Goal: Task Accomplishment & Management: Use online tool/utility

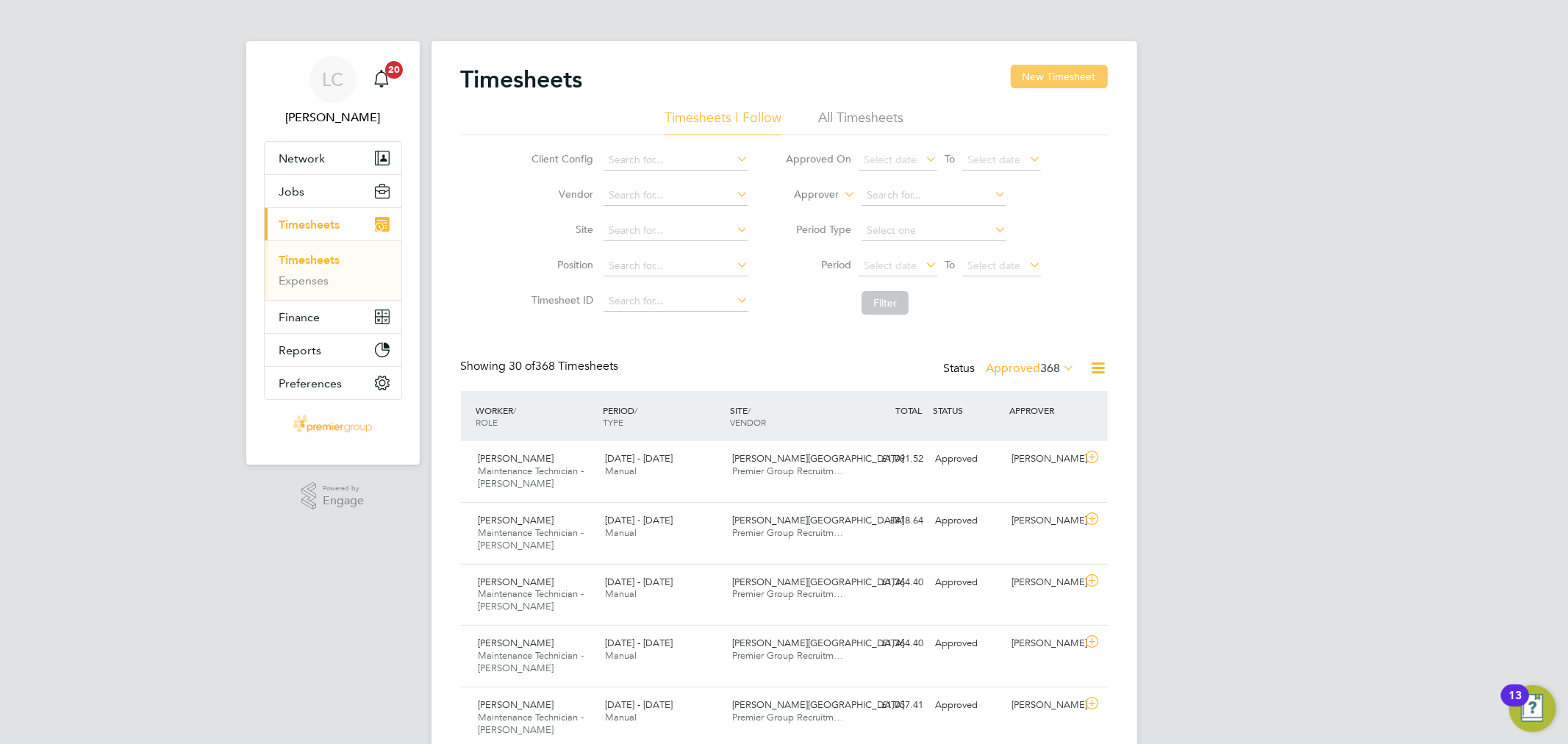
click at [1033, 75] on button "New Timesheet" at bounding box center [1059, 76] width 97 height 24
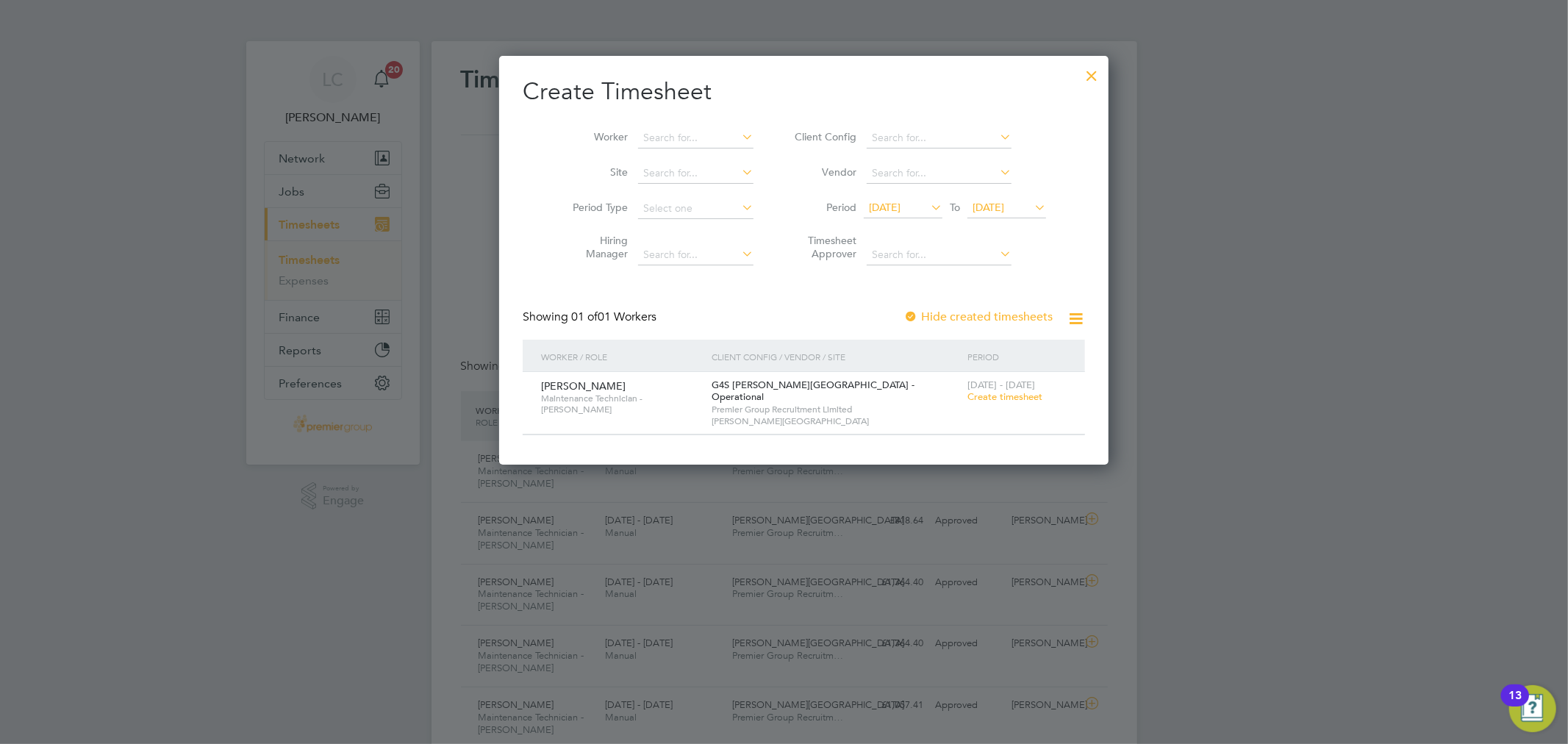
click at [989, 397] on span "Create timesheet" at bounding box center [1005, 397] width 75 height 13
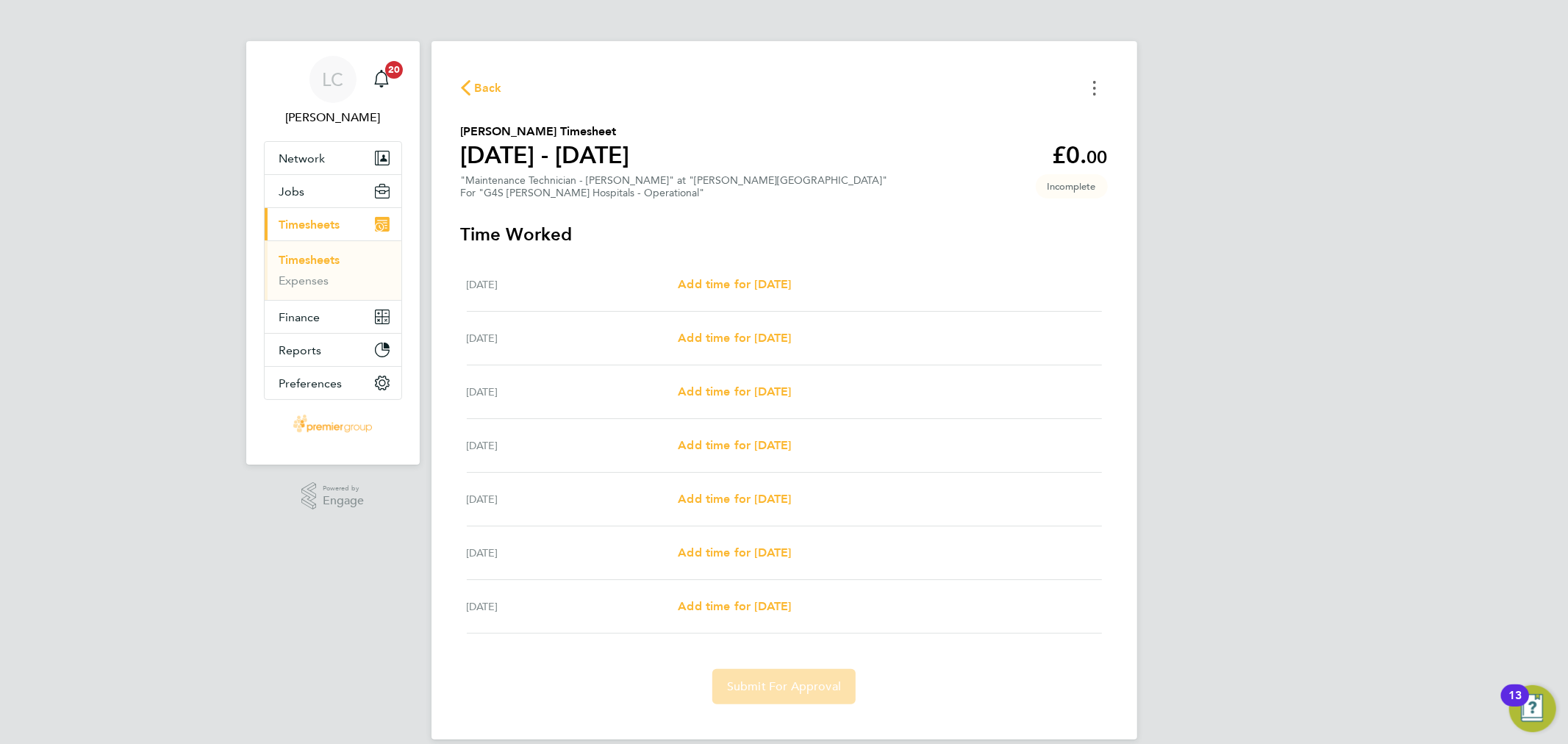
click at [1096, 86] on button "Timesheets Menu" at bounding box center [1095, 87] width 26 height 23
click at [1012, 117] on button "Mark as absent" at bounding box center [1020, 120] width 177 height 29
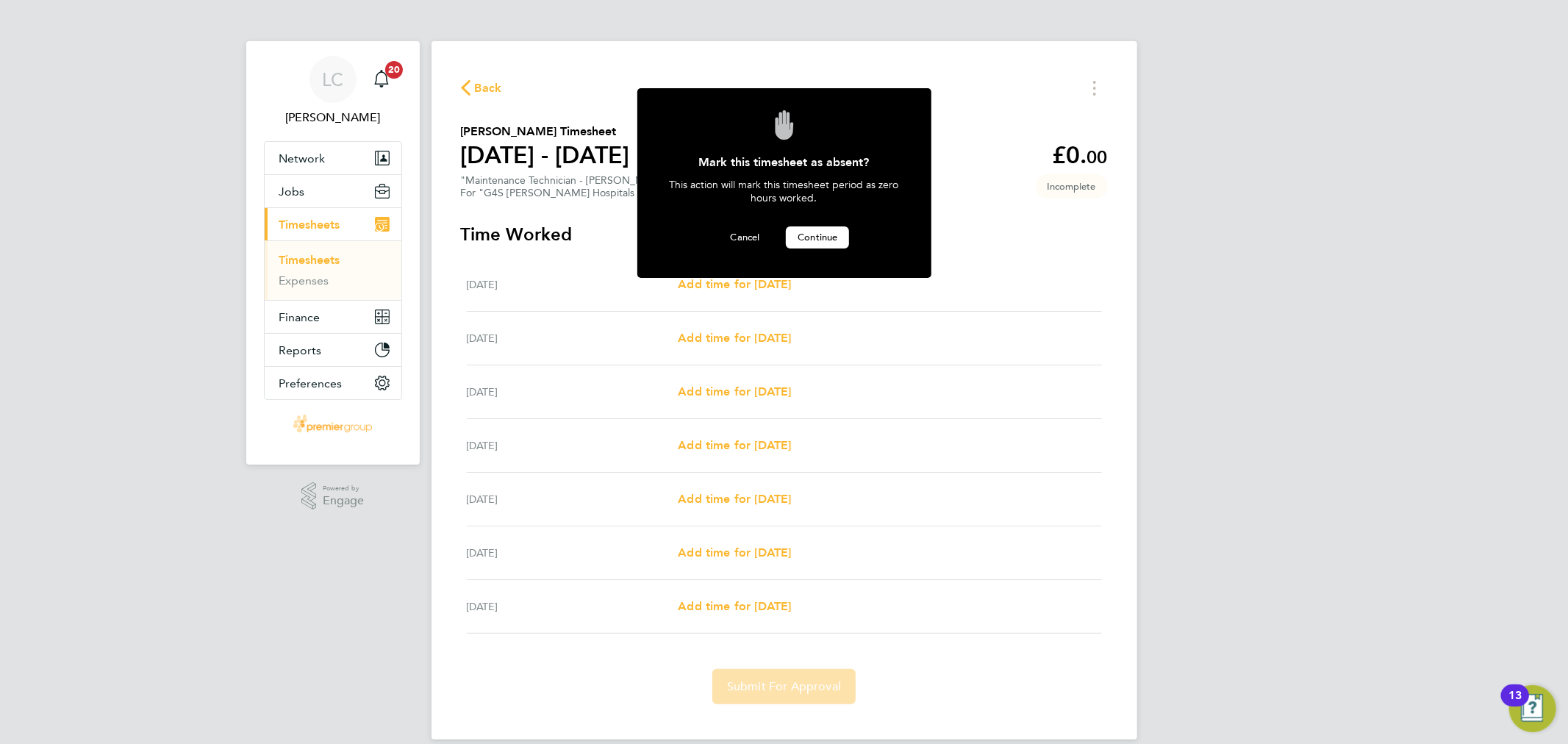
click at [795, 240] on button "Continue" at bounding box center [817, 238] width 63 height 22
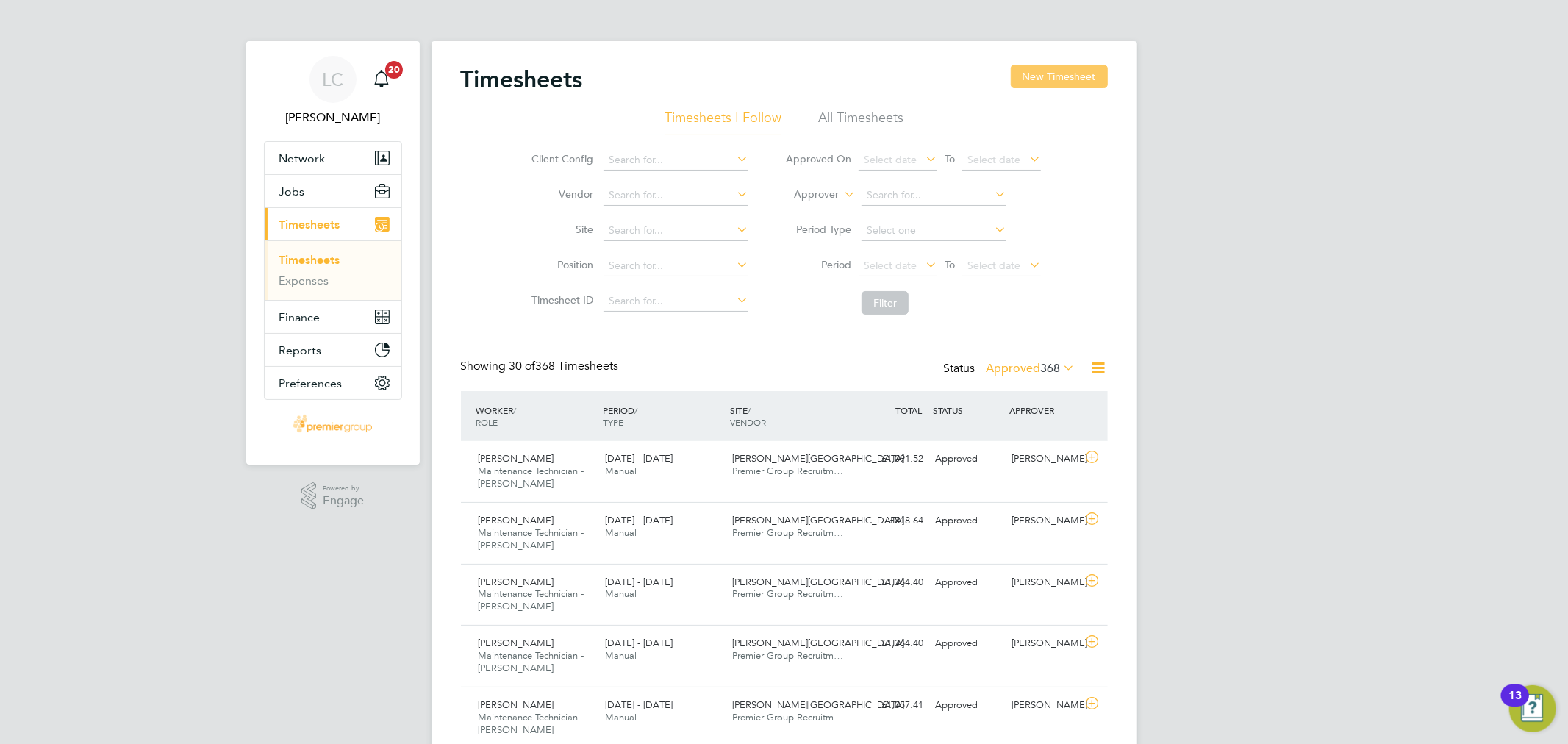
drag, startPoint x: 1091, startPoint y: 69, endPoint x: 1084, endPoint y: 79, distance: 12.2
click at [1089, 75] on button "New Timesheet" at bounding box center [1059, 76] width 97 height 24
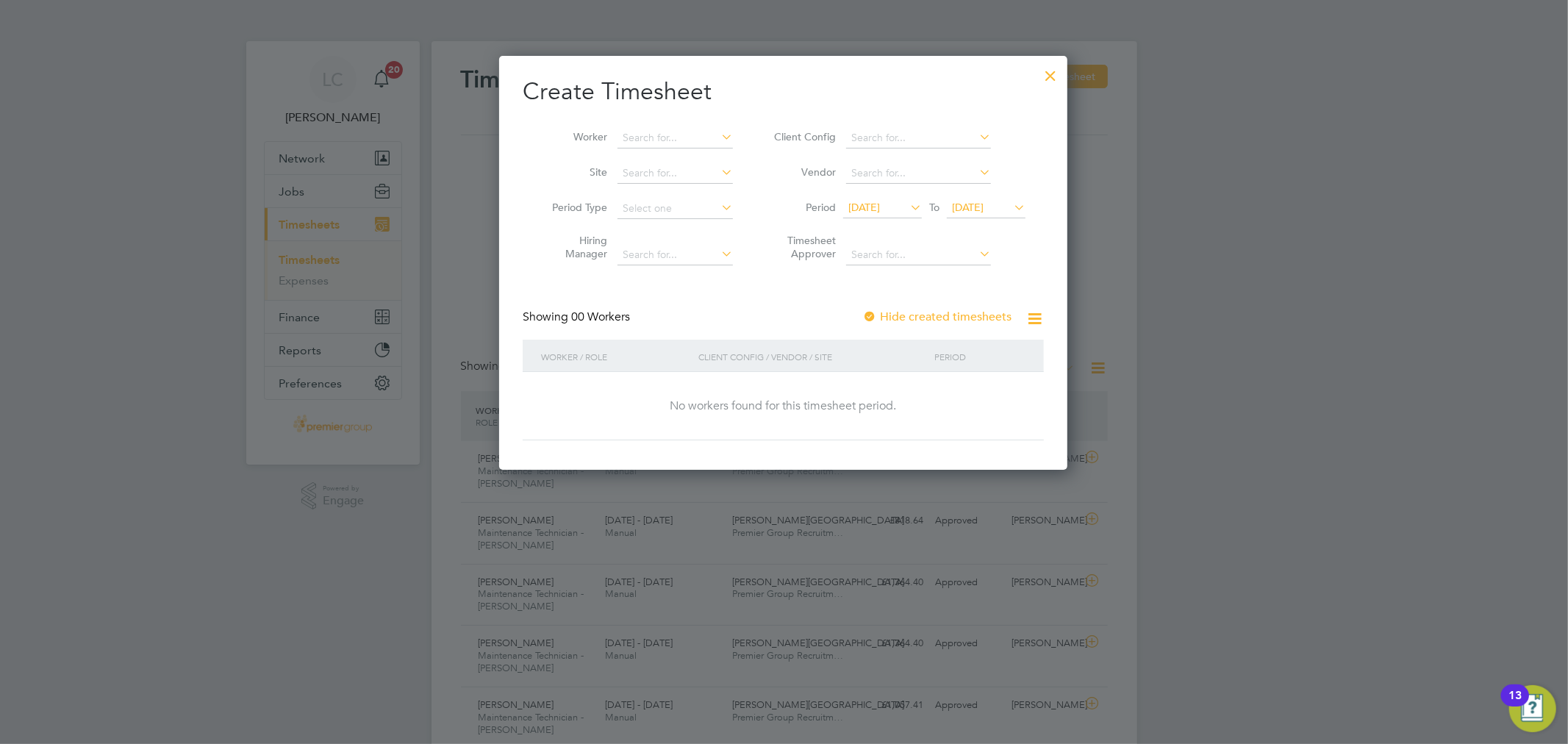
drag, startPoint x: 1327, startPoint y: 56, endPoint x: 1339, endPoint y: 2, distance: 55.3
click at [1326, 53] on div at bounding box center [784, 372] width 1568 height 744
